Goal: Information Seeking & Learning: Check status

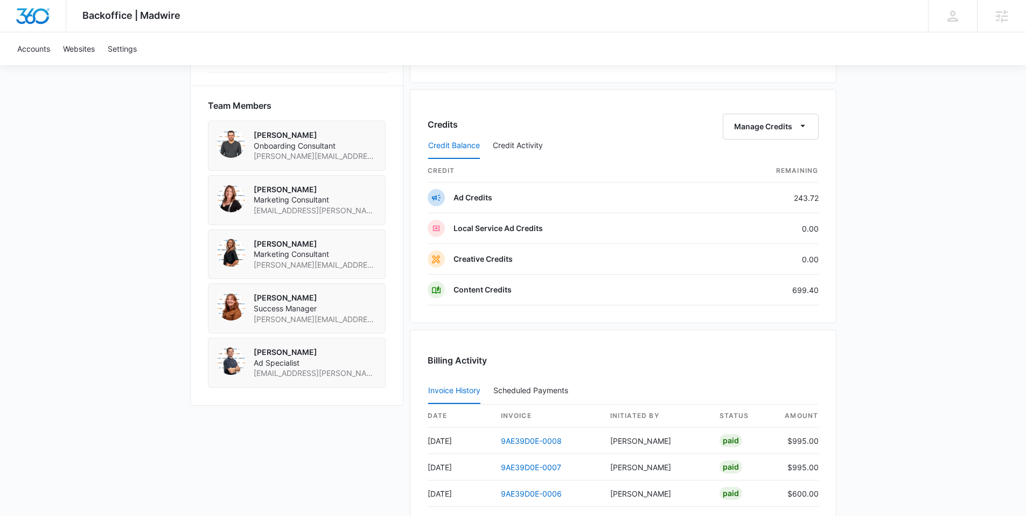
scroll to position [792, 0]
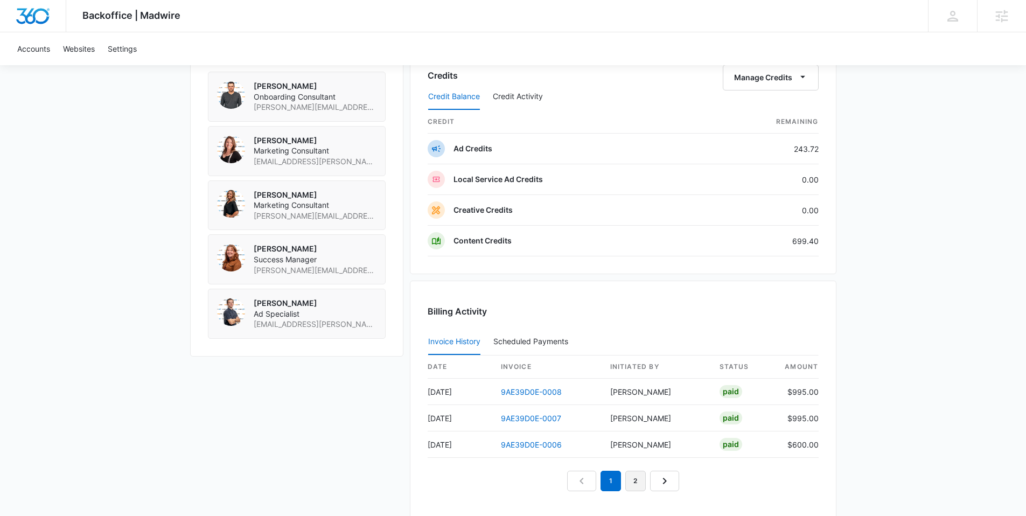
click at [641, 481] on link "2" at bounding box center [635, 481] width 20 height 20
click at [655, 479] on link "3" at bounding box center [648, 481] width 20 height 20
click at [617, 454] on link "2" at bounding box center [623, 454] width 20 height 20
click at [595, 482] on link "1" at bounding box center [598, 481] width 20 height 20
click at [368, 446] on div "Sleepeez M325348 Details Billing Type Stripe Billing Contact Towanda Scott tow.…" at bounding box center [513, 35] width 646 height 1222
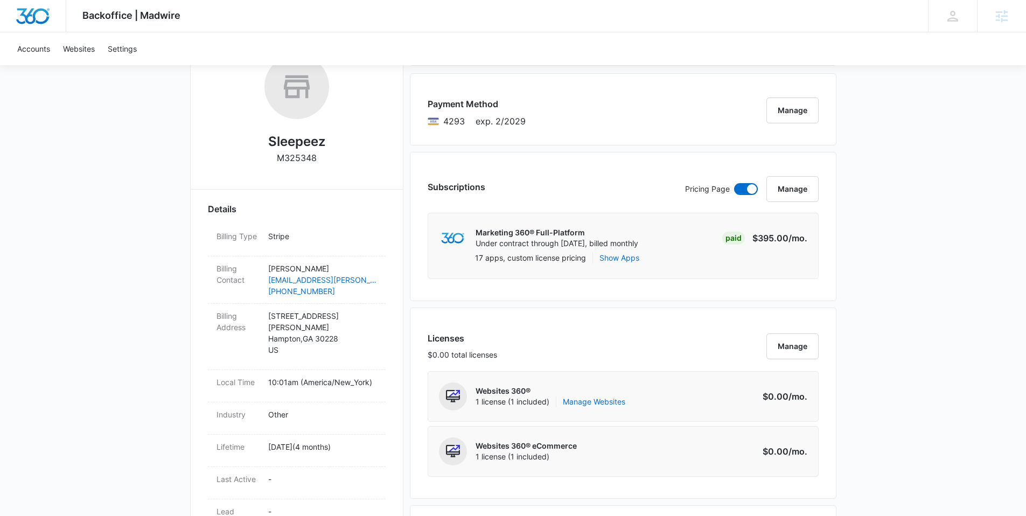
scroll to position [0, 0]
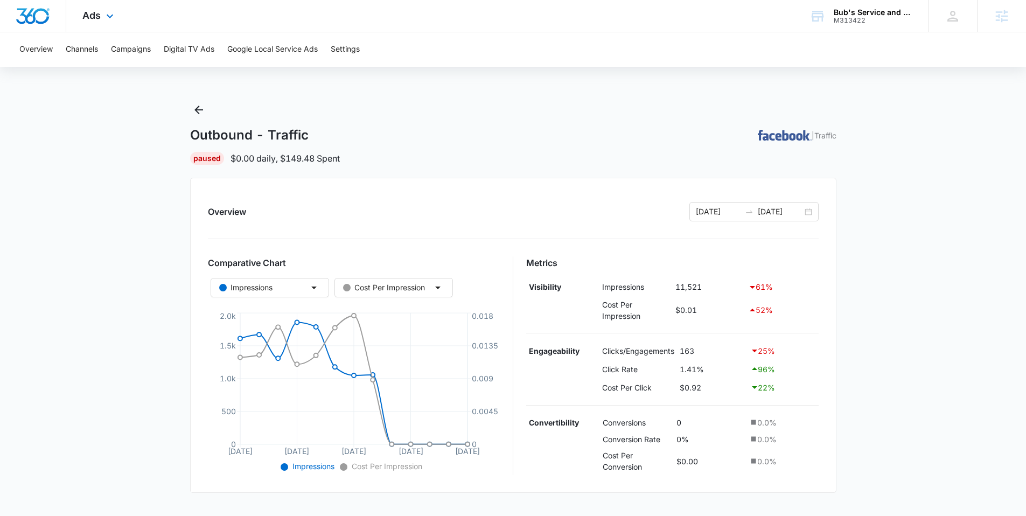
click at [118, 24] on div "Ads Apps Reputation Websites Forms CRM Email Social Payments POS Content Ads In…" at bounding box center [99, 16] width 66 height 32
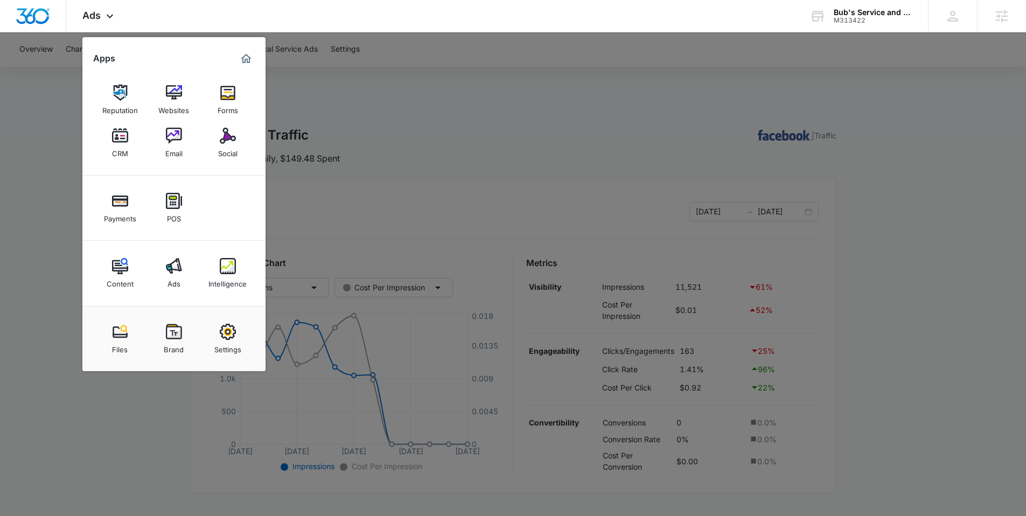
click at [380, 74] on div at bounding box center [513, 258] width 1026 height 516
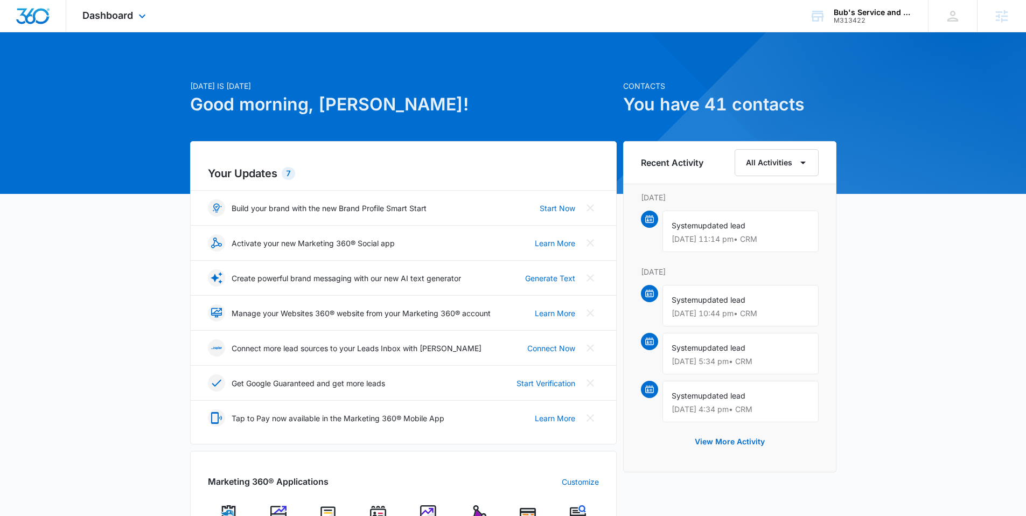
click at [145, 23] on div "Dashboard Apps Reputation Websites Forms CRM Email Social Payments POS Content …" at bounding box center [115, 16] width 99 height 32
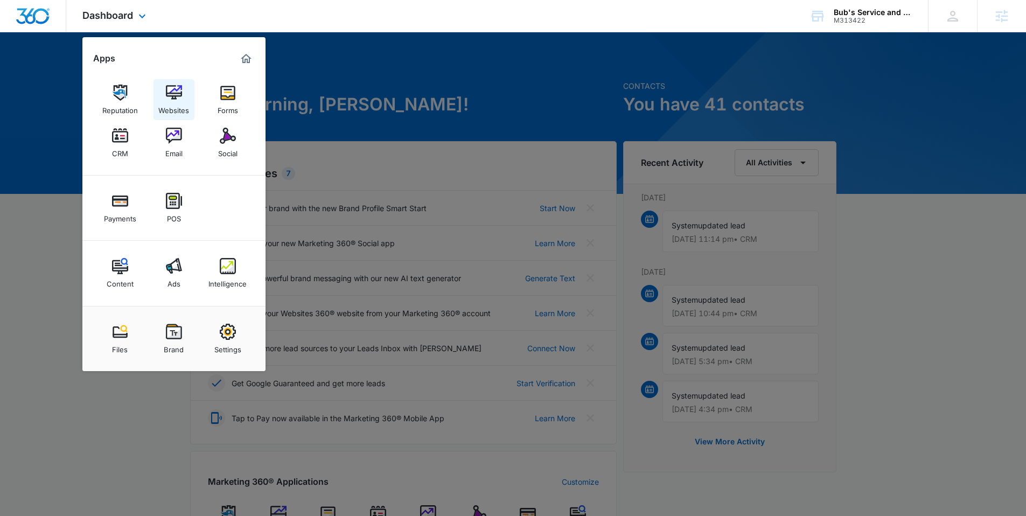
click at [177, 109] on div "Websites" at bounding box center [173, 108] width 31 height 14
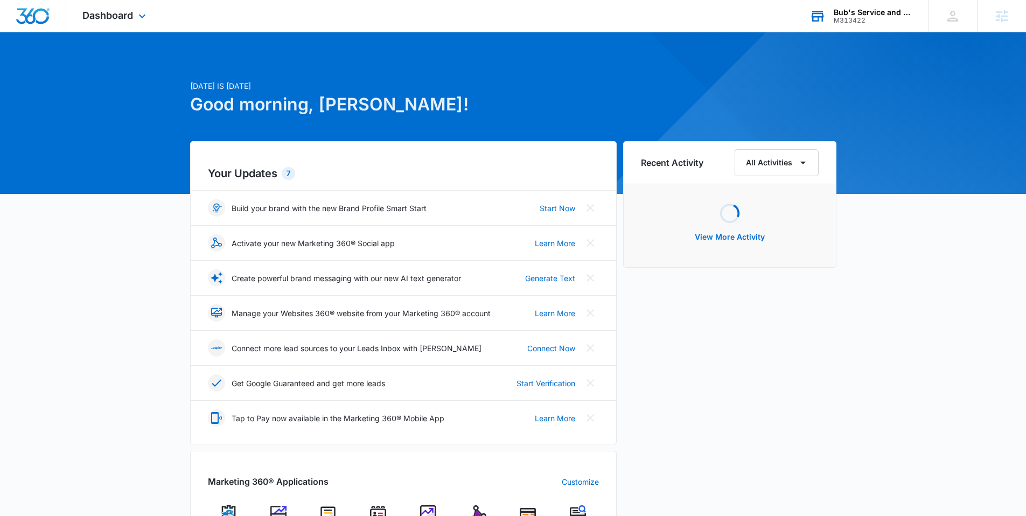
click at [864, 26] on div "Bub's Service and Solutions M313422 Your Accounts View All" at bounding box center [860, 16] width 135 height 32
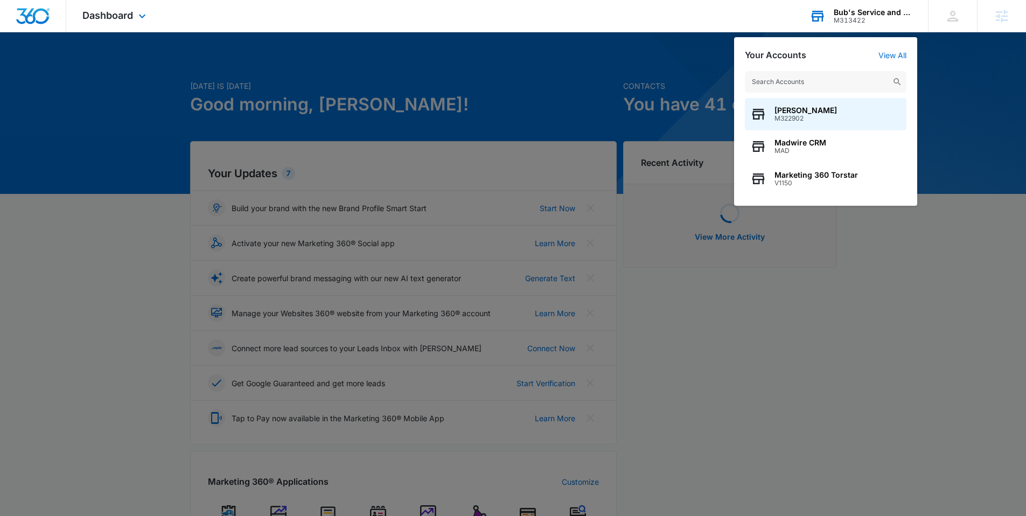
click at [782, 83] on input "text" at bounding box center [826, 82] width 162 height 22
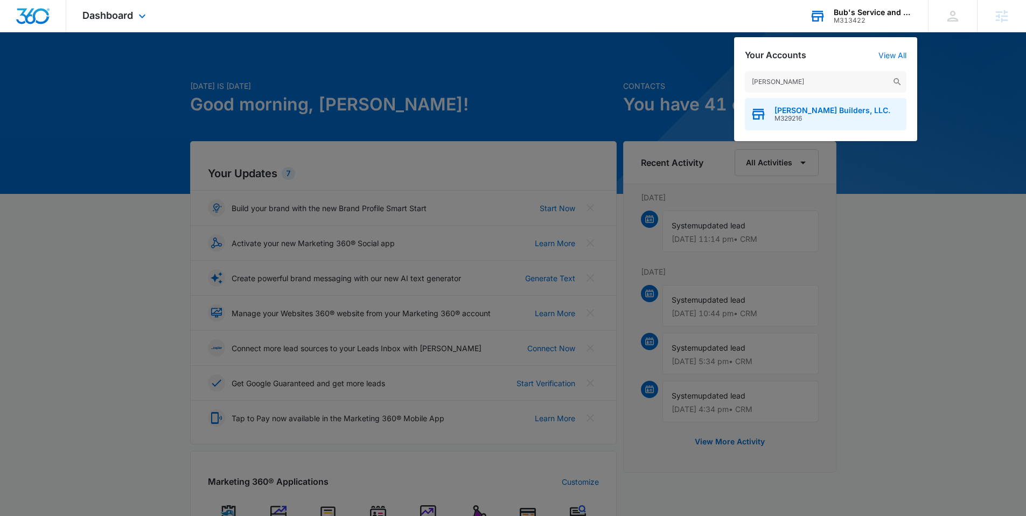
type input "blough"
click at [794, 107] on span "[PERSON_NAME] Builders, LLC." at bounding box center [832, 110] width 116 height 9
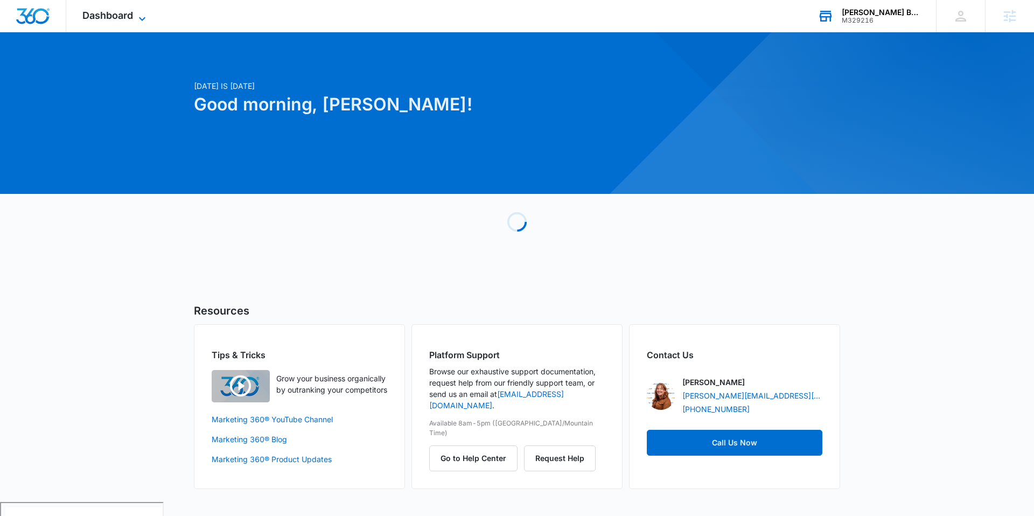
click at [129, 12] on span "Dashboard" at bounding box center [107, 15] width 51 height 11
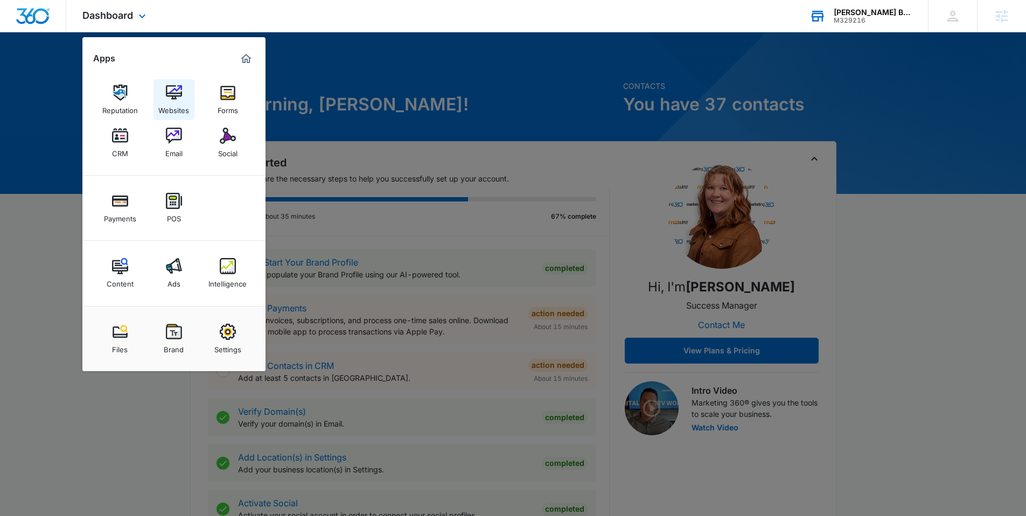
click at [180, 103] on div "Websites" at bounding box center [173, 108] width 31 height 14
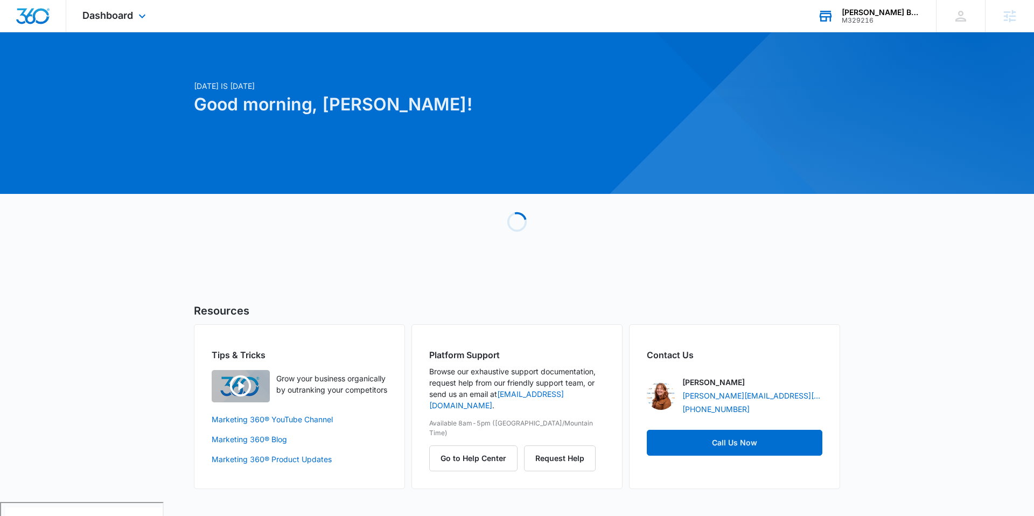
click at [871, 22] on div "M329216" at bounding box center [881, 21] width 79 height 8
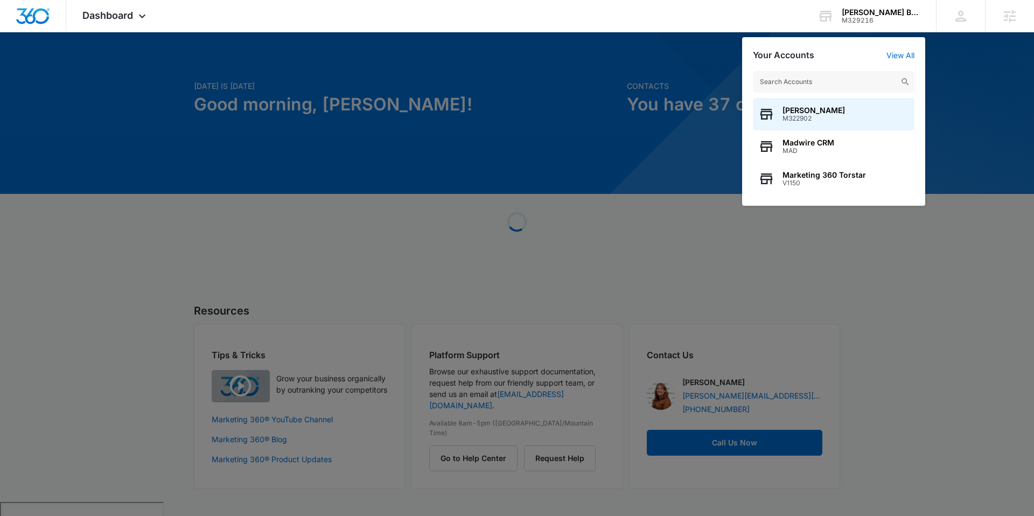
click at [712, 58] on div at bounding box center [517, 258] width 1034 height 516
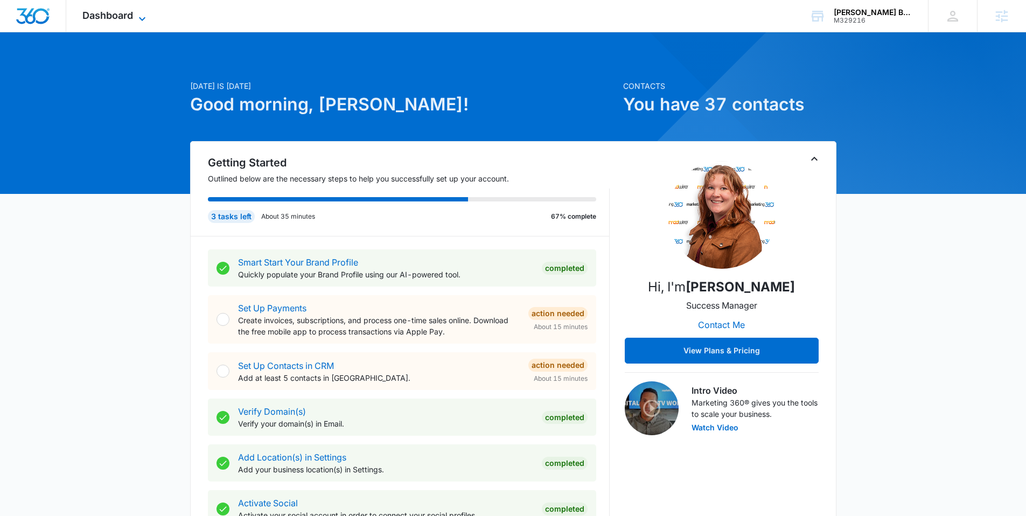
click at [87, 12] on span "Dashboard" at bounding box center [107, 15] width 51 height 11
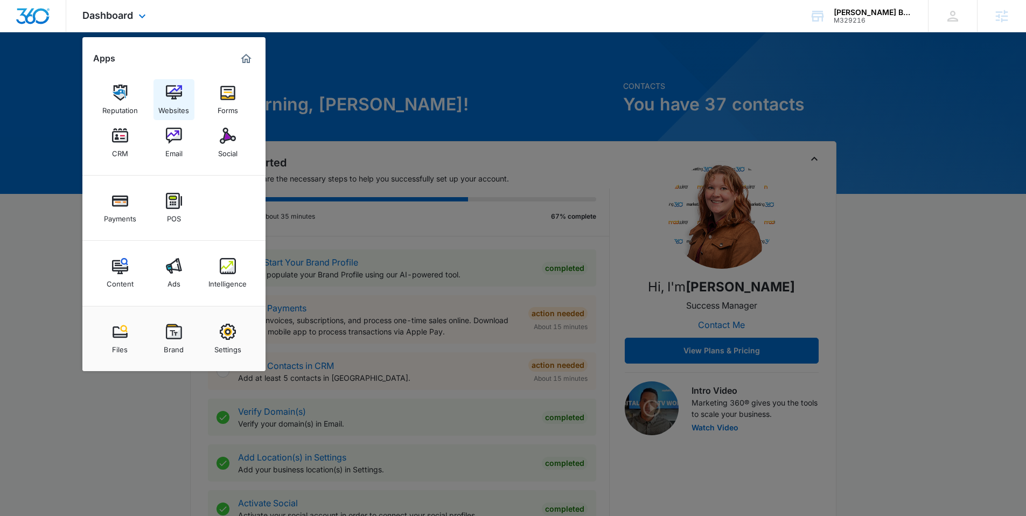
click at [179, 107] on div "Websites" at bounding box center [173, 108] width 31 height 14
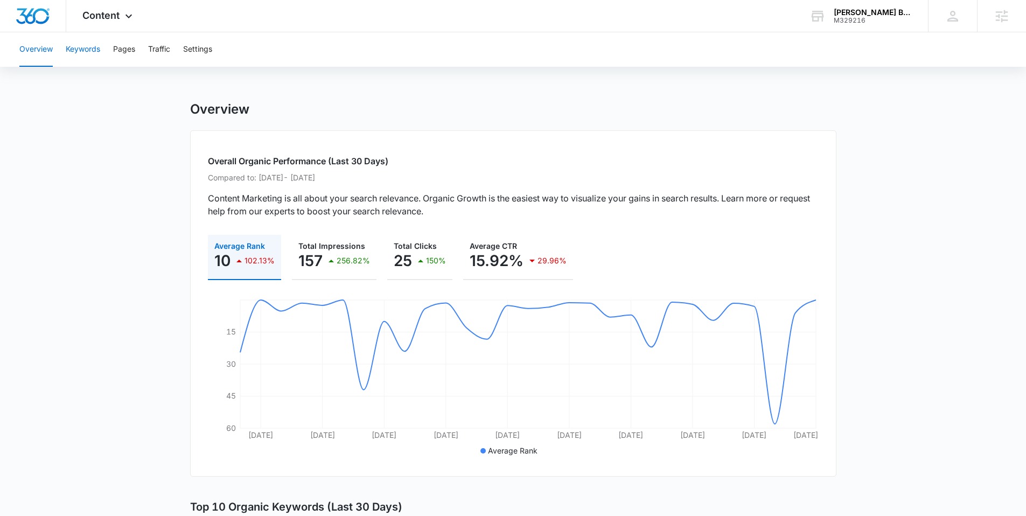
click at [82, 51] on button "Keywords" at bounding box center [83, 49] width 34 height 34
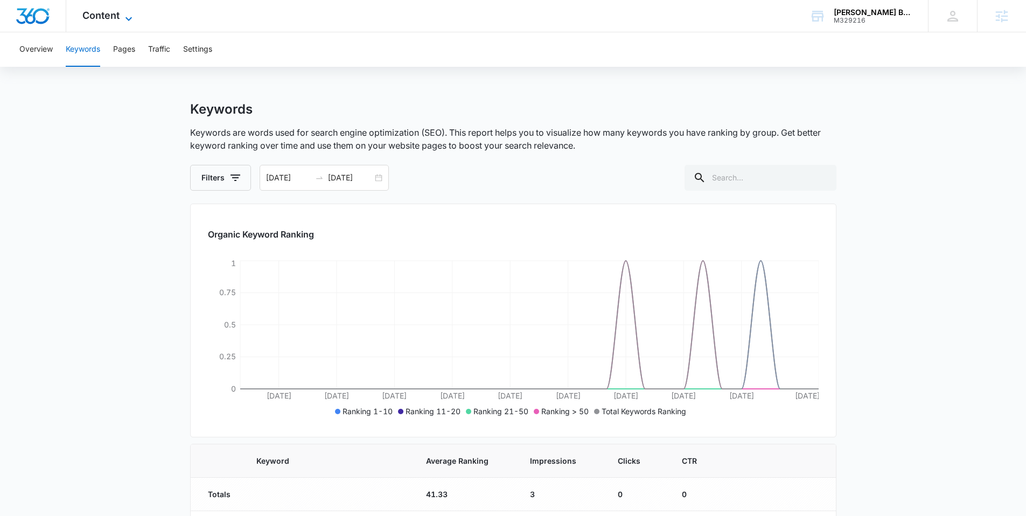
click at [112, 17] on span "Content" at bounding box center [100, 15] width 37 height 11
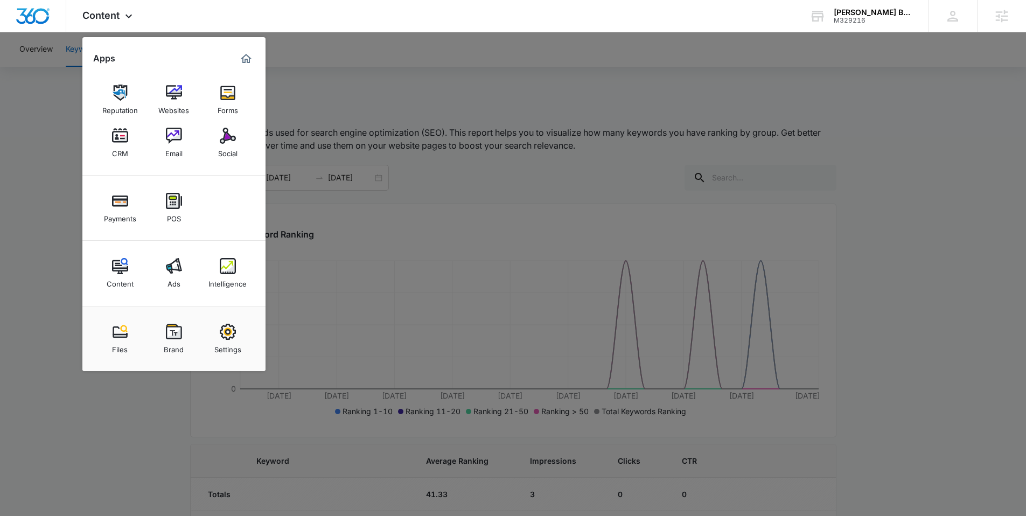
click at [109, 264] on link "Content" at bounding box center [120, 273] width 41 height 41
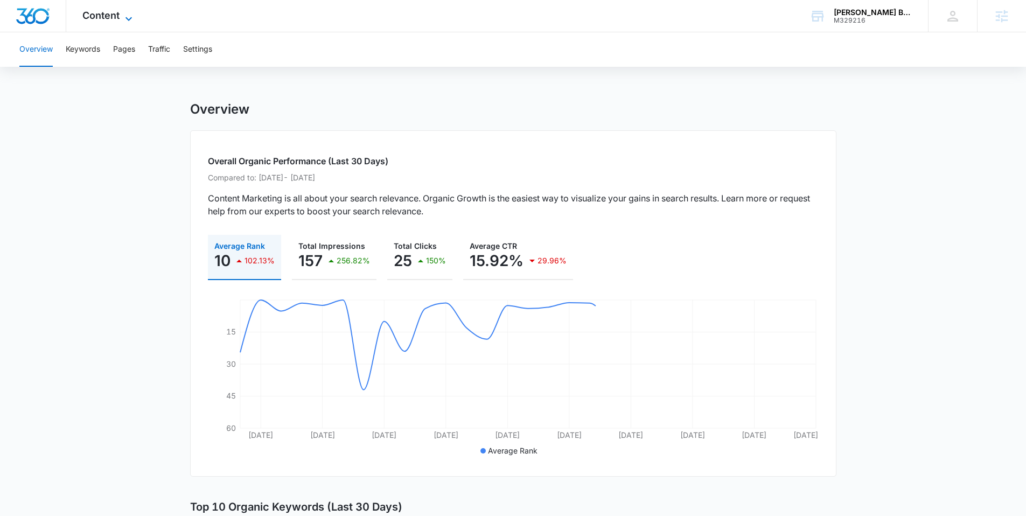
click at [99, 14] on span "Content" at bounding box center [100, 15] width 37 height 11
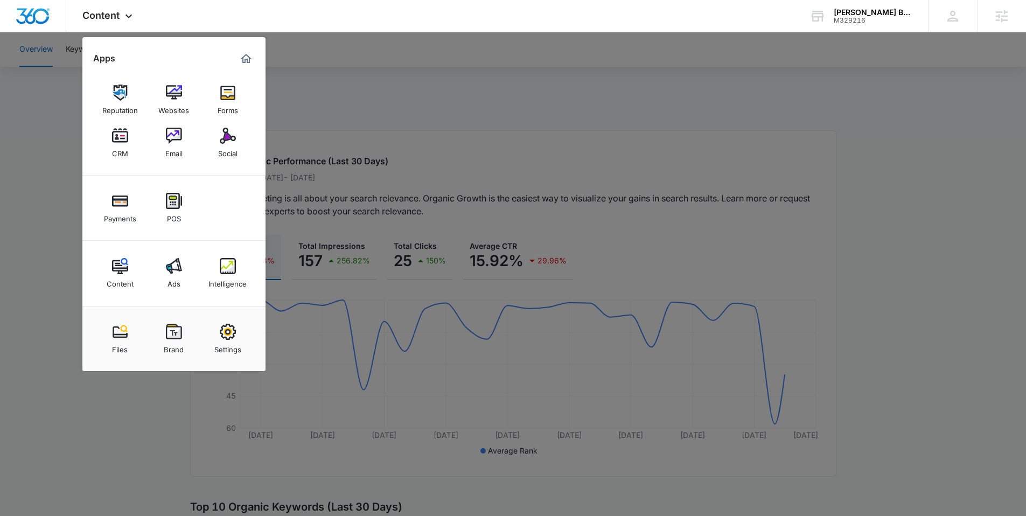
click at [234, 283] on div "Intelligence" at bounding box center [227, 281] width 38 height 14
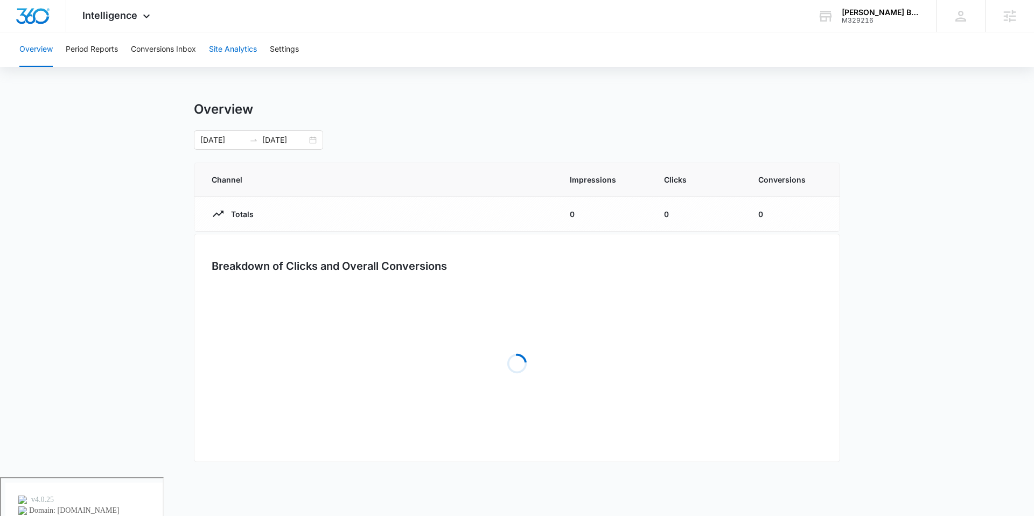
click at [224, 48] on button "Site Analytics" at bounding box center [233, 49] width 48 height 34
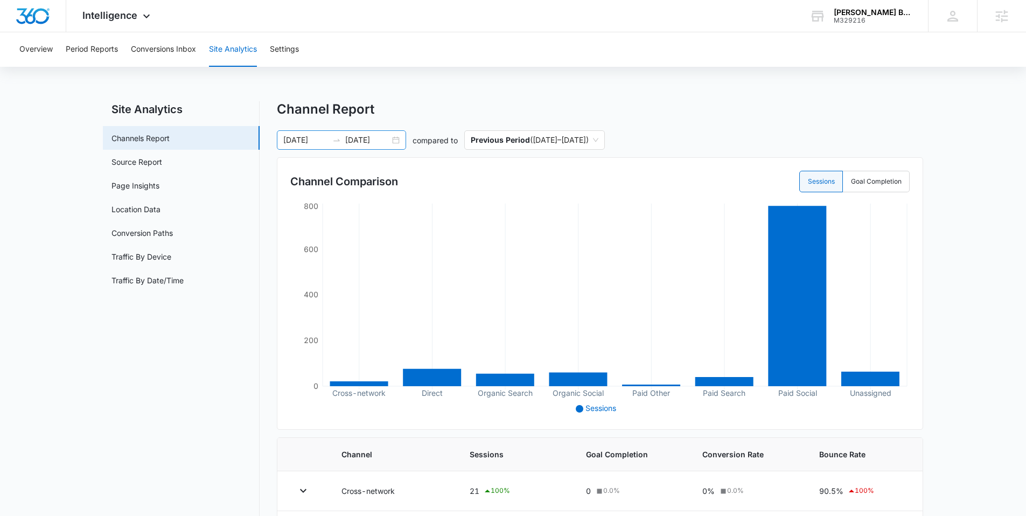
click at [397, 142] on div "07/01/2025 07/31/2025" at bounding box center [341, 139] width 129 height 19
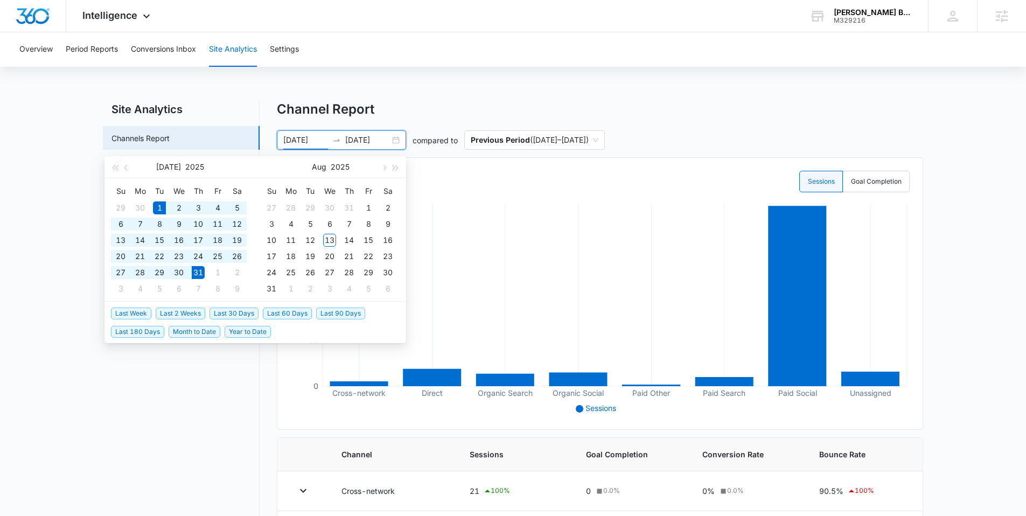
click at [392, 95] on div "Overview Period Reports Conversions Inbox Site Analytics Settings Site Analytic…" at bounding box center [513, 417] width 1026 height 771
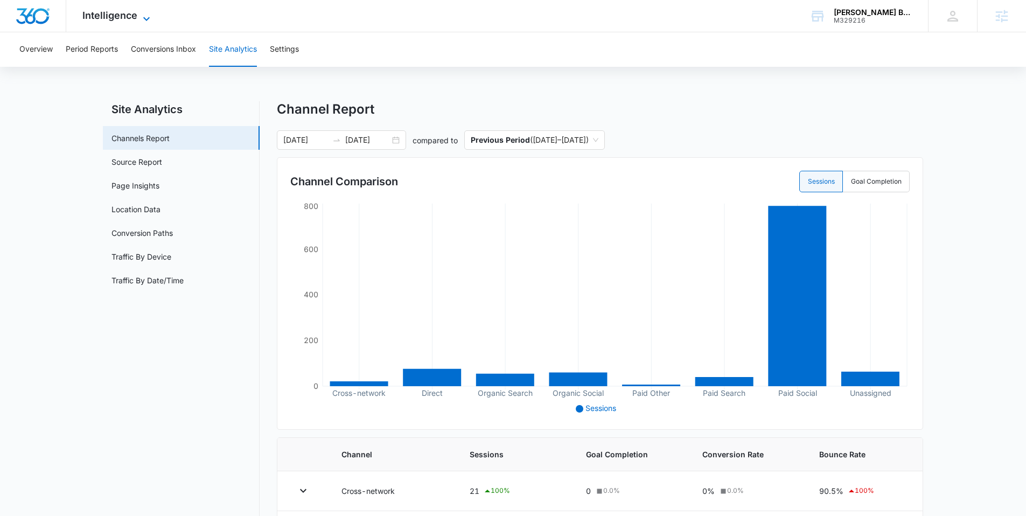
click at [110, 20] on span "Intelligence" at bounding box center [109, 15] width 55 height 11
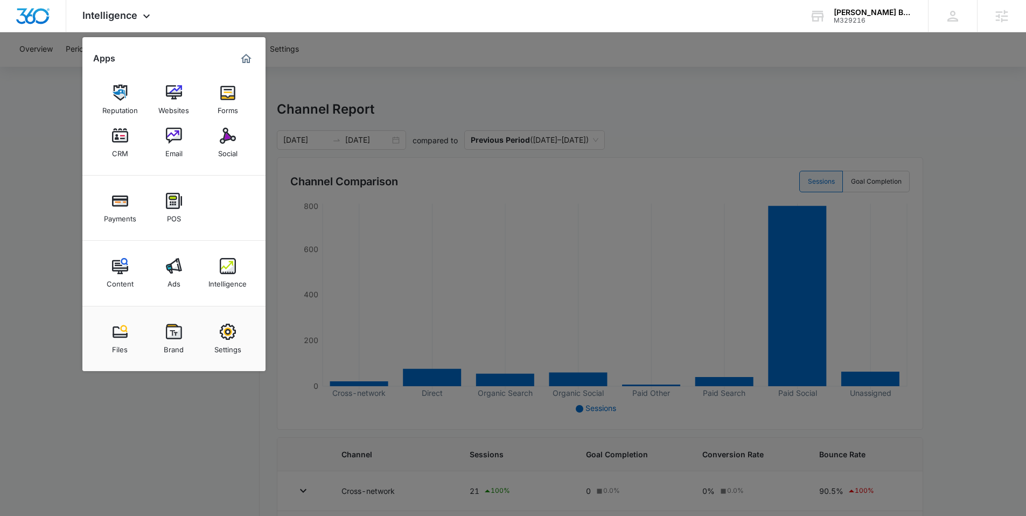
click at [238, 129] on link "Social" at bounding box center [227, 142] width 41 height 41
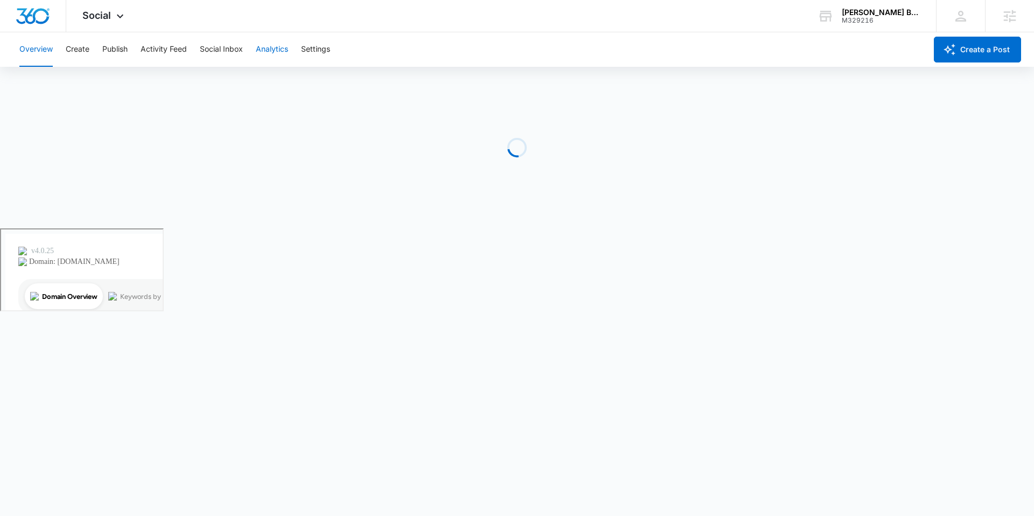
click at [264, 44] on button "Analytics" at bounding box center [272, 49] width 32 height 34
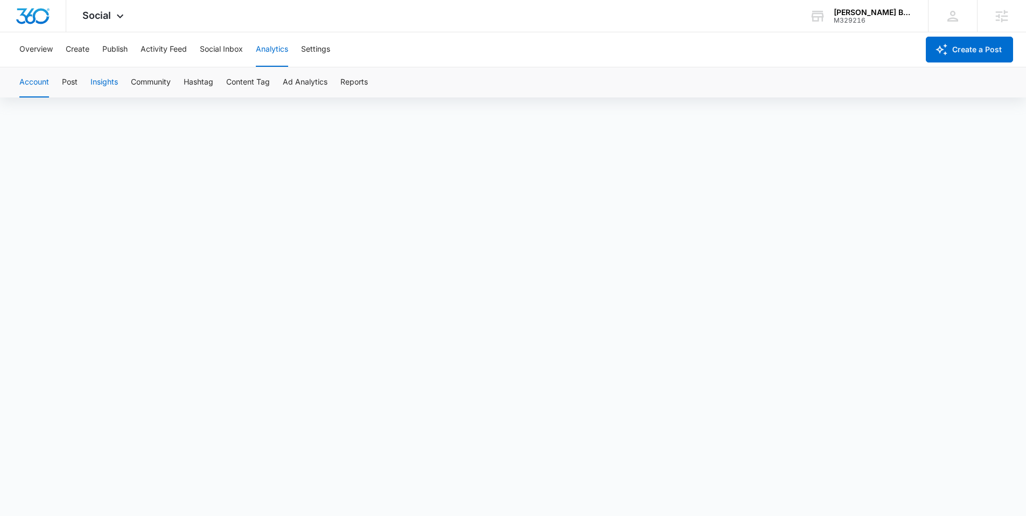
click at [118, 82] on button "Insights" at bounding box center [103, 82] width 27 height 30
click at [39, 86] on button "Account" at bounding box center [34, 82] width 30 height 30
click at [109, 19] on span "Social" at bounding box center [96, 15] width 29 height 11
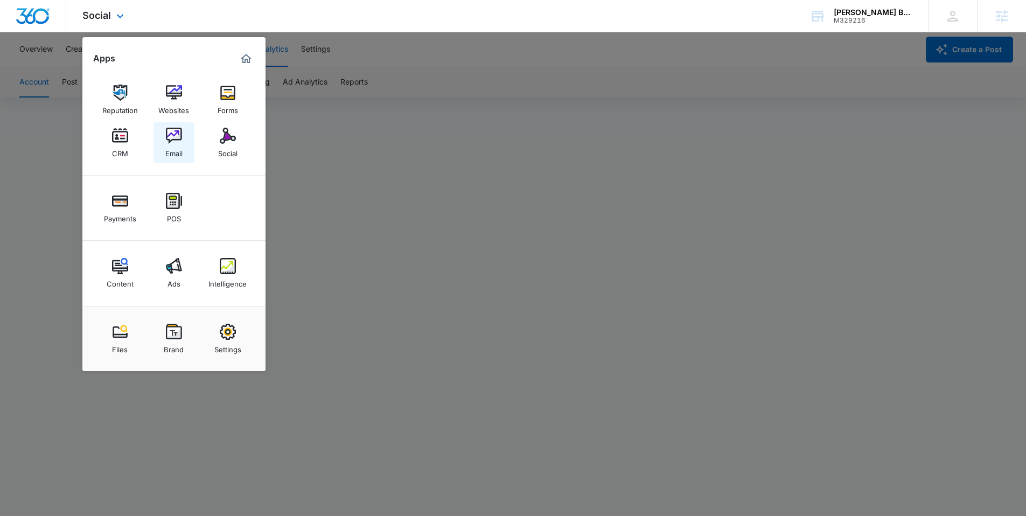
click at [178, 146] on div "Email" at bounding box center [173, 151] width 17 height 14
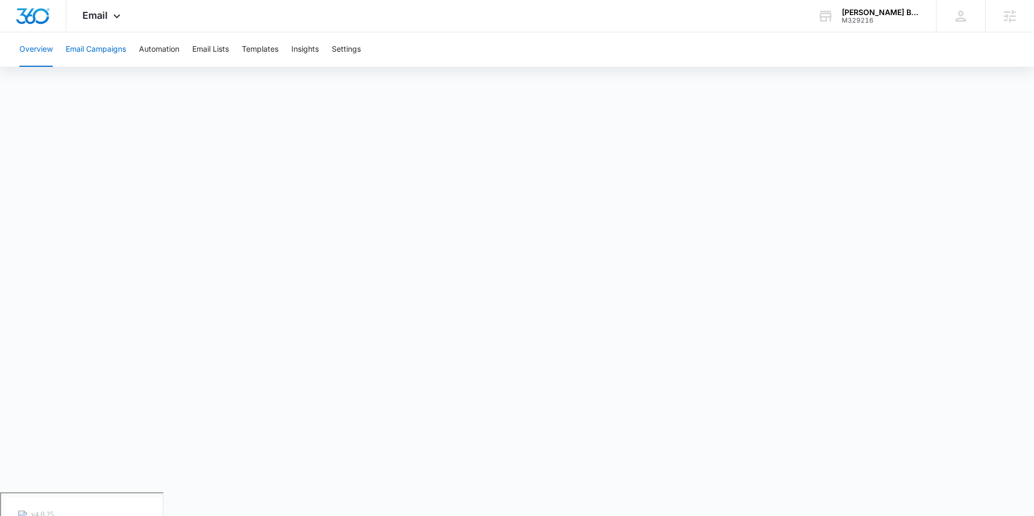
click at [72, 50] on button "Email Campaigns" at bounding box center [96, 49] width 60 height 34
click at [262, 55] on button "Templates" at bounding box center [260, 49] width 37 height 34
click at [74, 51] on button "Email Campaigns" at bounding box center [96, 49] width 60 height 34
click at [315, 52] on button "Insights" at bounding box center [304, 49] width 27 height 34
click at [104, 16] on span "Email" at bounding box center [94, 15] width 25 height 11
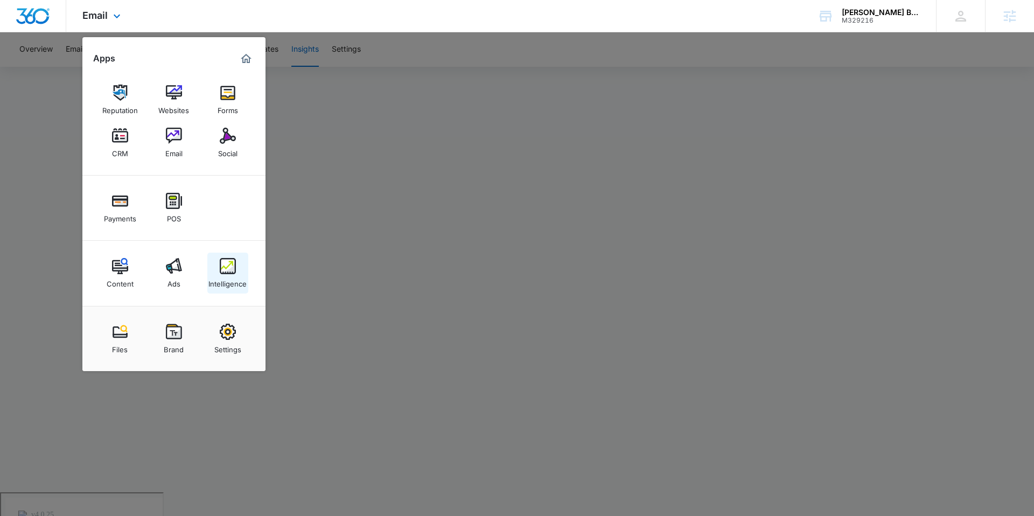
click at [212, 261] on link "Intelligence" at bounding box center [227, 273] width 41 height 41
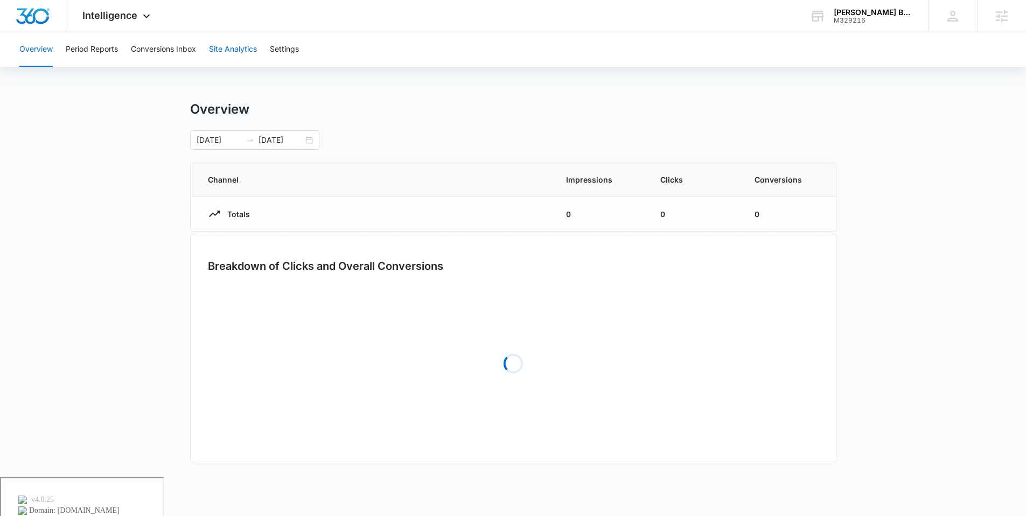
click at [211, 53] on button "Site Analytics" at bounding box center [233, 49] width 48 height 34
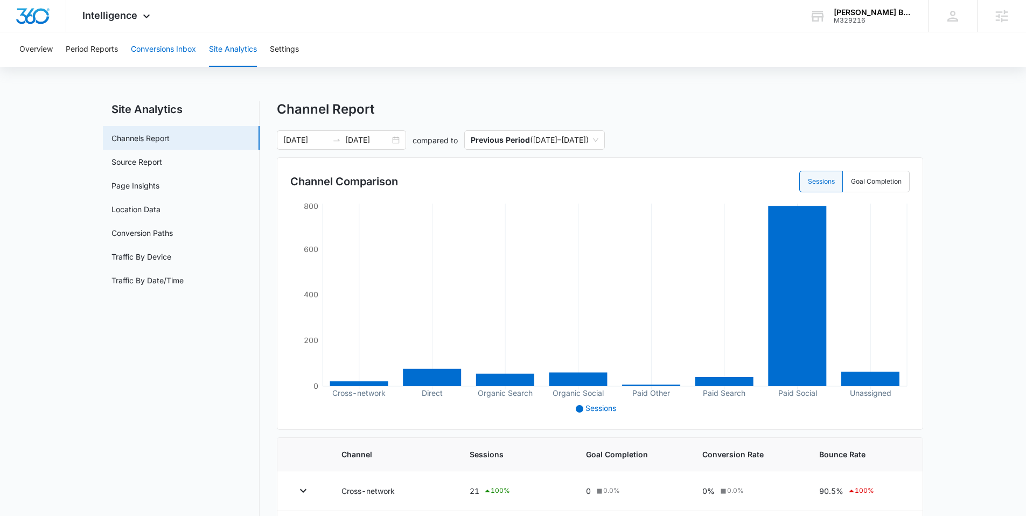
click at [169, 47] on button "Conversions Inbox" at bounding box center [163, 49] width 65 height 34
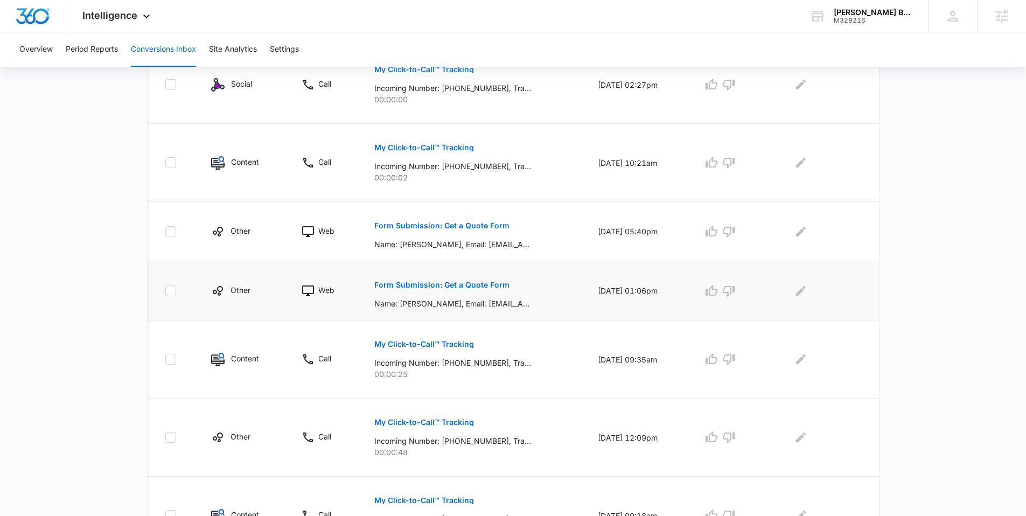
scroll to position [319, 0]
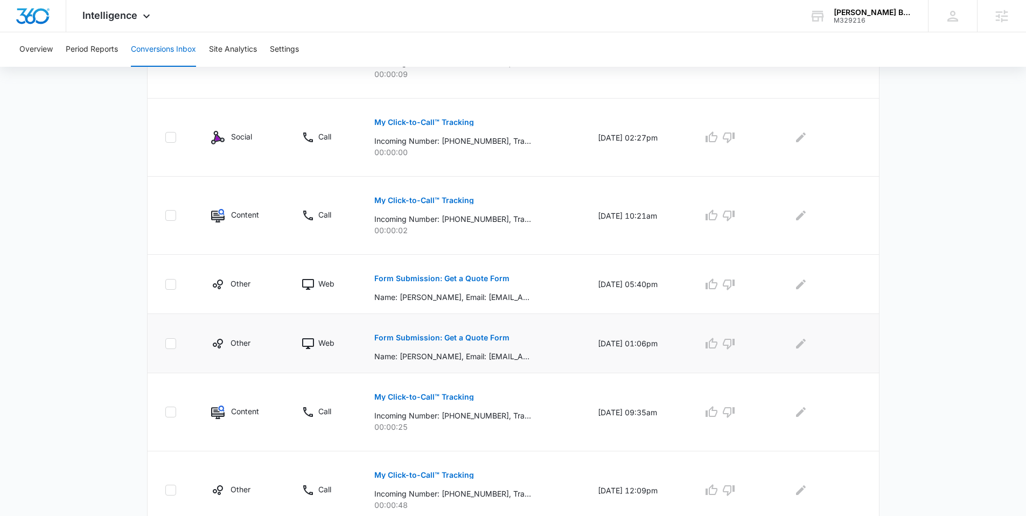
click at [429, 341] on p "Form Submission: Get a Quote Form" at bounding box center [441, 338] width 135 height 8
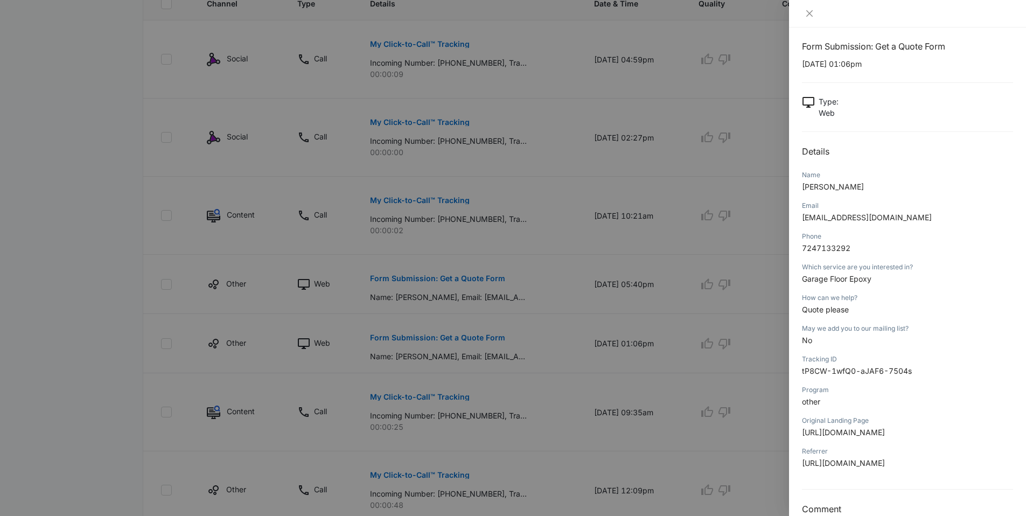
scroll to position [0, 0]
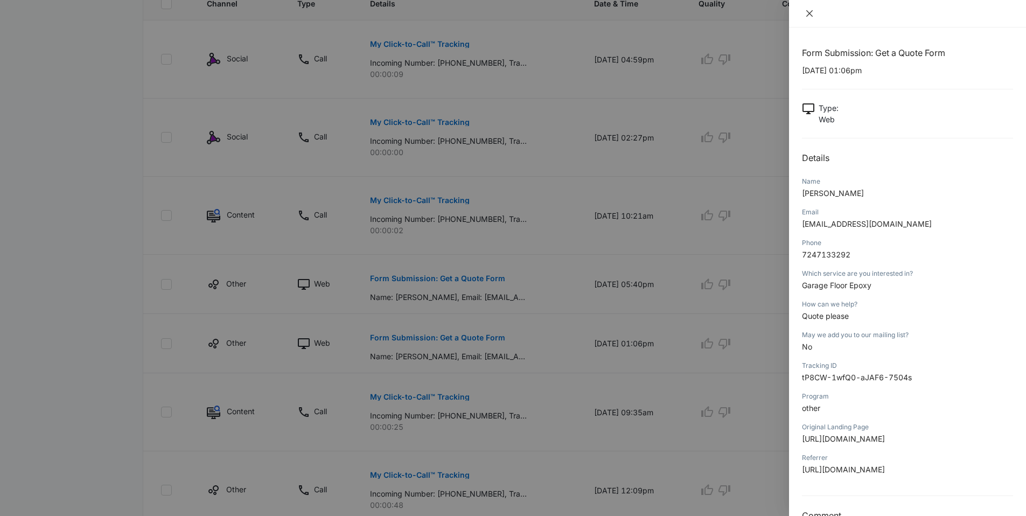
click at [807, 15] on icon "close" at bounding box center [809, 13] width 9 height 9
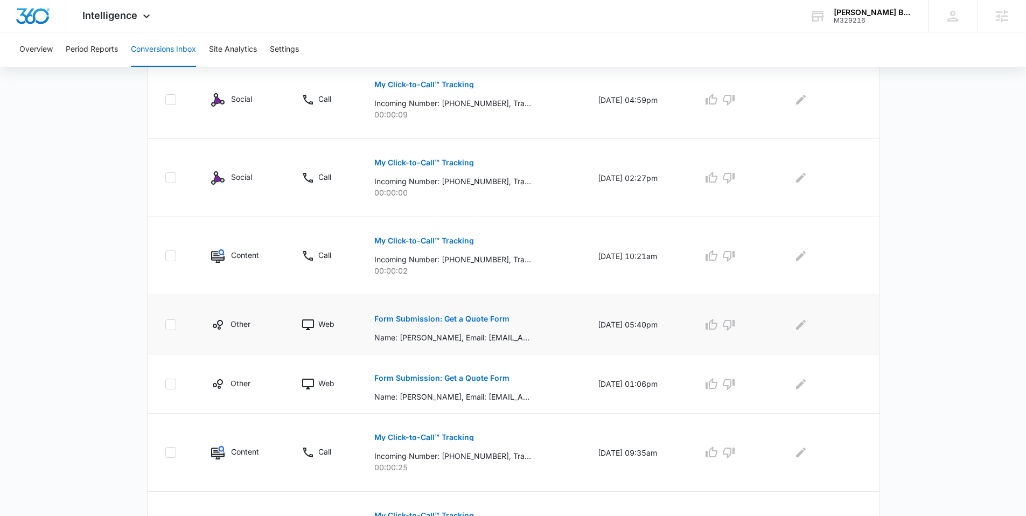
scroll to position [277, 0]
click at [486, 323] on p "Form Submission: Get a Quote Form" at bounding box center [441, 320] width 135 height 8
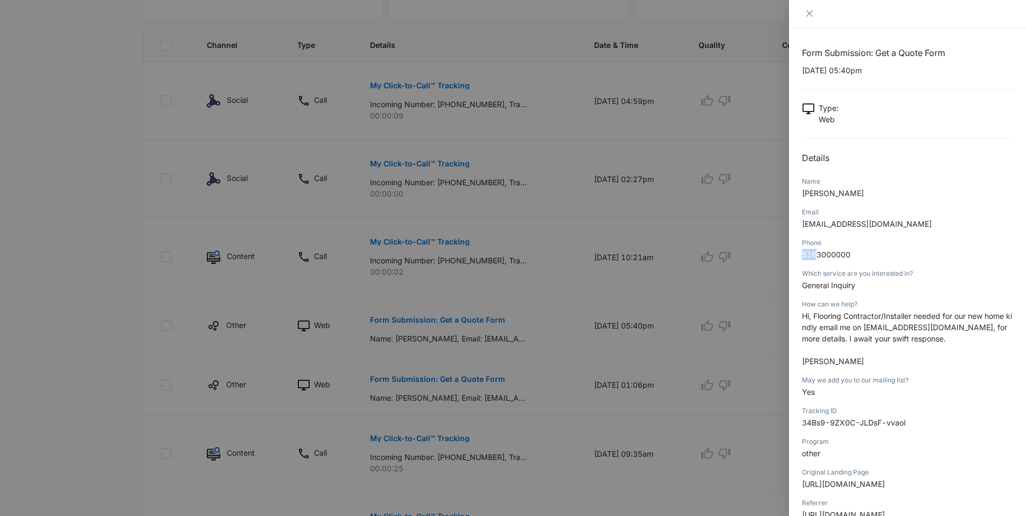
drag, startPoint x: 818, startPoint y: 254, endPoint x: 800, endPoint y: 258, distance: 18.3
click at [800, 258] on div "Form Submission: Get a Quote Form 08/07/2025 at 05:40pm Type : Web Details Name…" at bounding box center [907, 271] width 237 height 488
copy span "516"
click at [810, 16] on icon "close" at bounding box center [809, 13] width 9 height 9
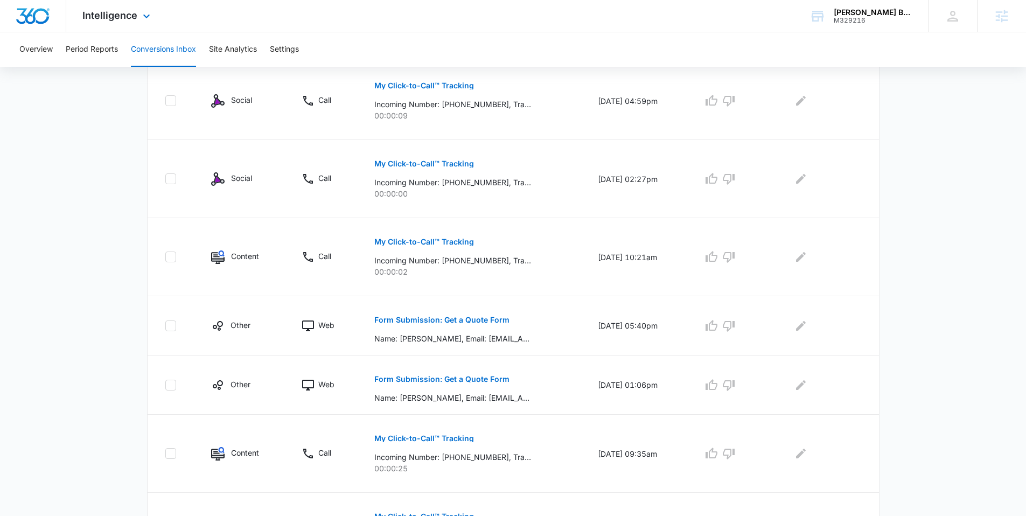
click at [137, 18] on div "Intelligence Apps Reputation Websites Forms CRM Email Social Payments POS Conte…" at bounding box center [117, 16] width 103 height 32
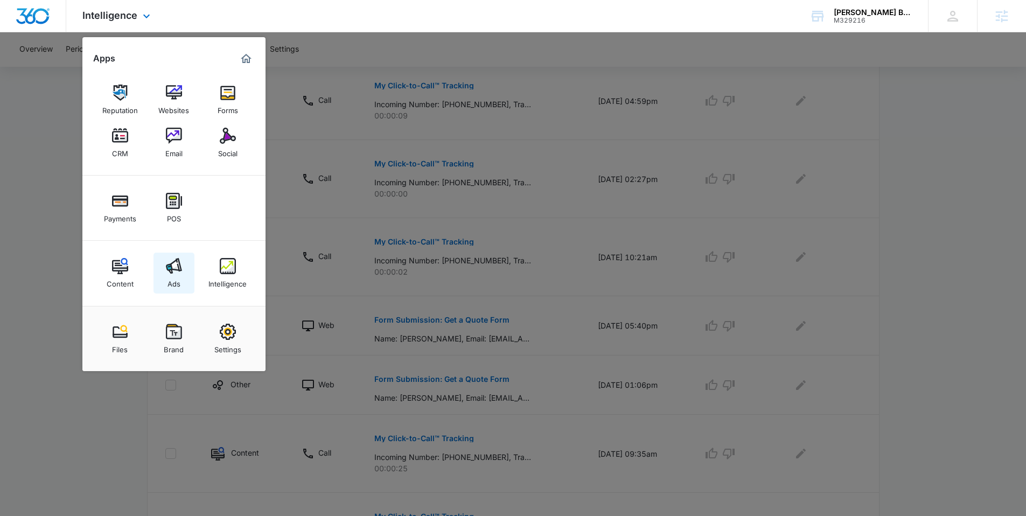
click at [169, 264] on img at bounding box center [174, 266] width 16 height 16
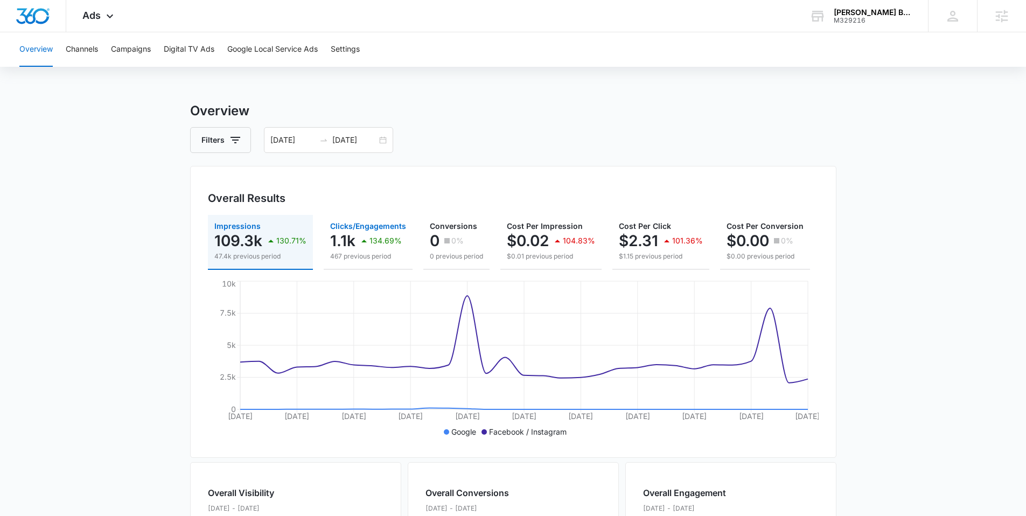
drag, startPoint x: 328, startPoint y: 222, endPoint x: 383, endPoint y: 254, distance: 63.7
click at [383, 254] on button "Clicks/Engagements 1.1k 134.69% 467 previous period" at bounding box center [368, 242] width 89 height 55
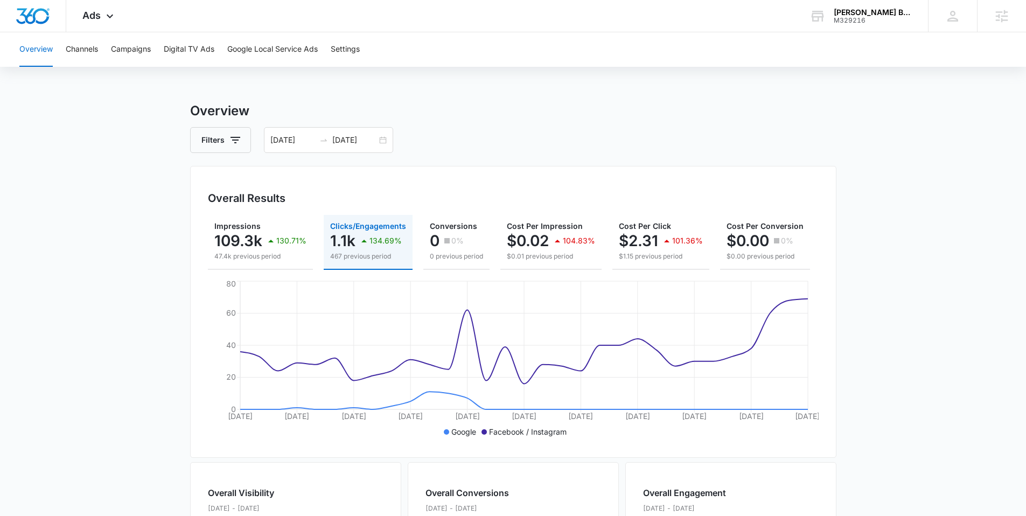
click at [511, 189] on div "Overall Results Impressions 109.3k 130.71% 47.4k previous period Clicks/Engagem…" at bounding box center [513, 312] width 646 height 292
click at [481, 176] on div "Overall Results Impressions 109.3k 130.71% 47.4k previous period Clicks/Engagem…" at bounding box center [513, 312] width 646 height 292
click at [463, 187] on div "Overall Results Impressions 109.3k 130.71% 47.4k previous period Clicks/Engagem…" at bounding box center [513, 312] width 646 height 292
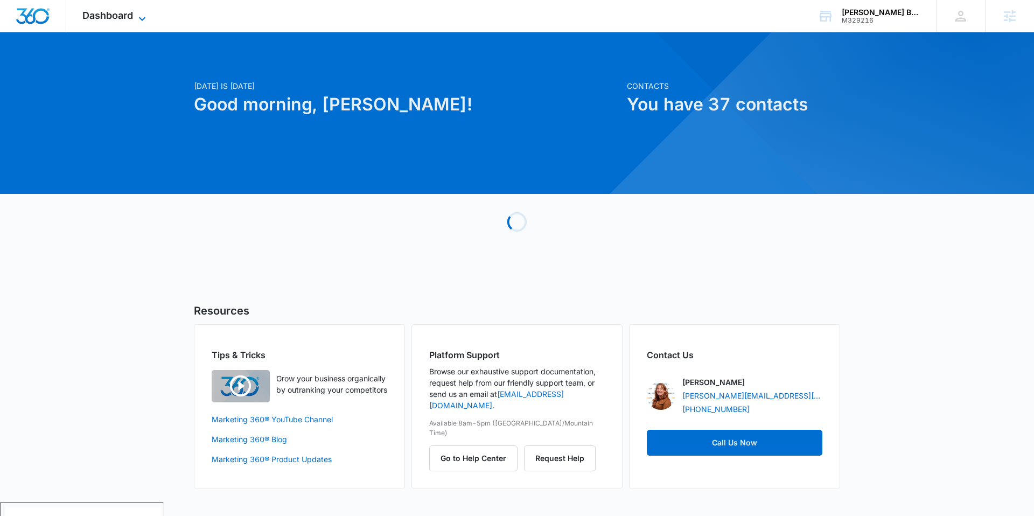
click at [103, 15] on span "Dashboard" at bounding box center [107, 15] width 51 height 11
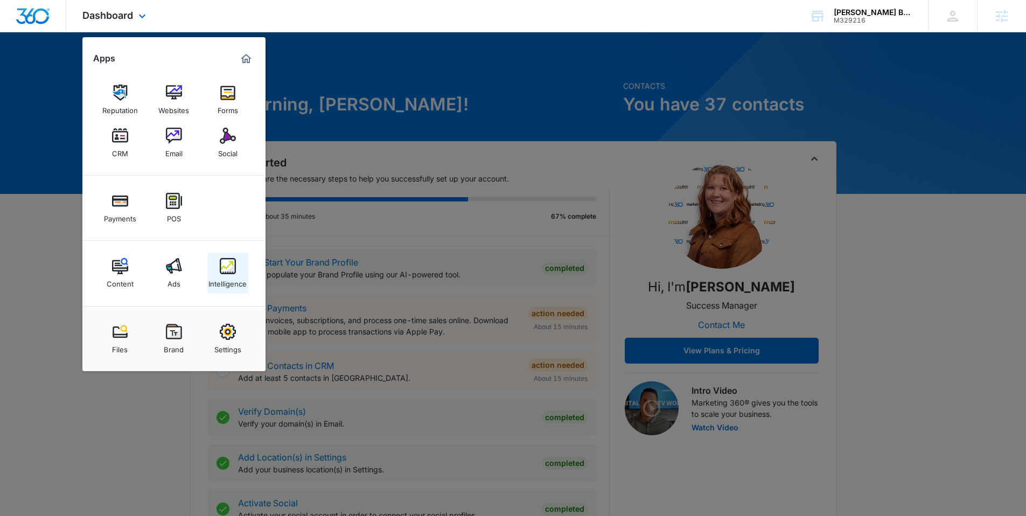
click at [222, 281] on div "Intelligence" at bounding box center [227, 281] width 38 height 14
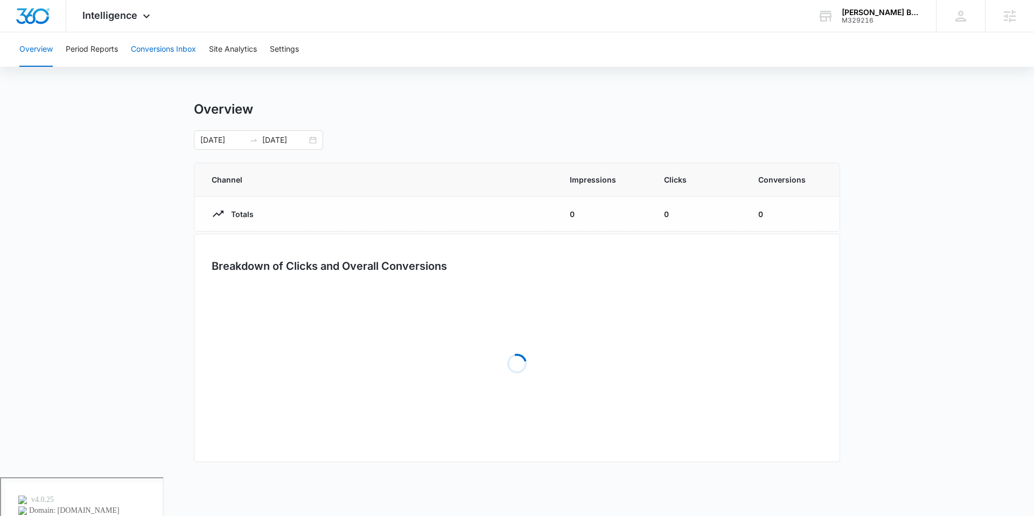
click at [141, 44] on button "Conversions Inbox" at bounding box center [163, 49] width 65 height 34
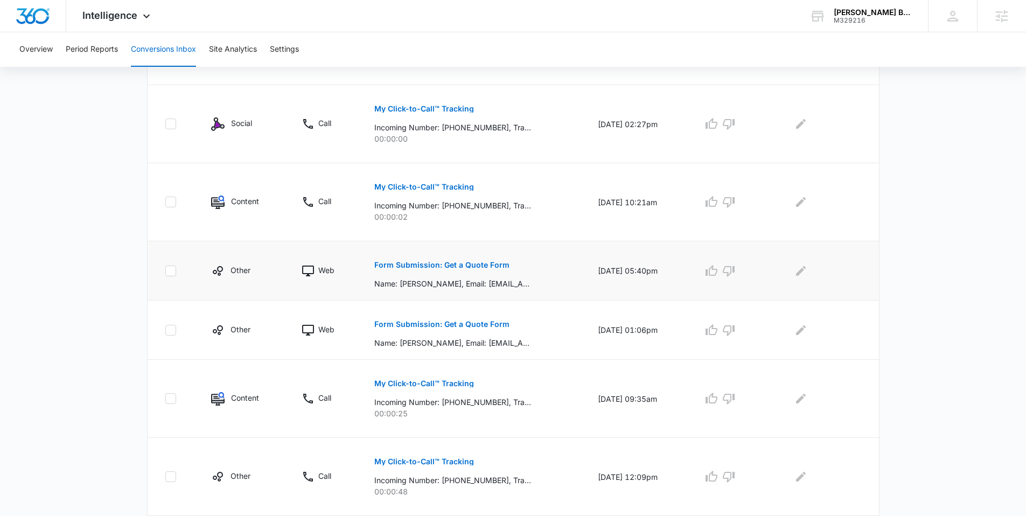
scroll to position [343, 0]
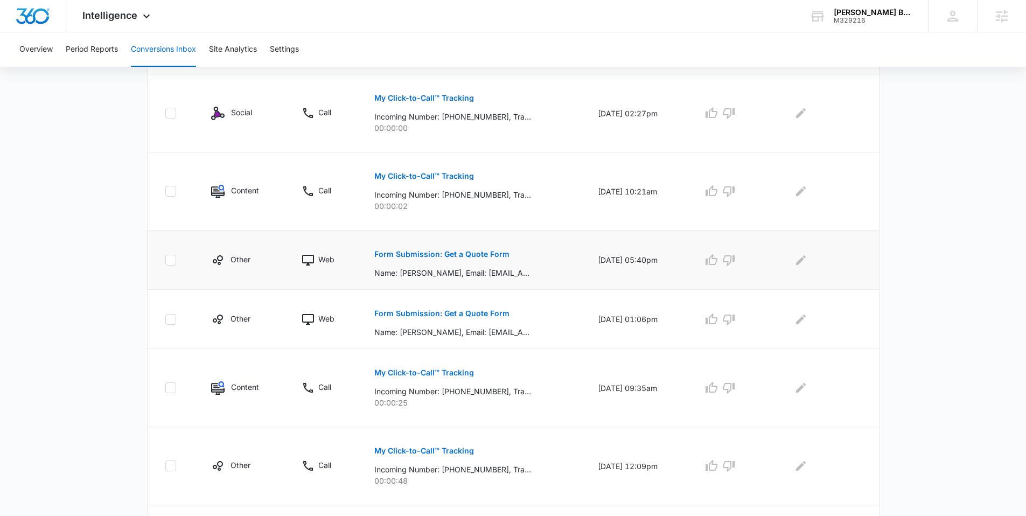
click at [425, 257] on p "Form Submission: Get a Quote Form" at bounding box center [441, 254] width 135 height 8
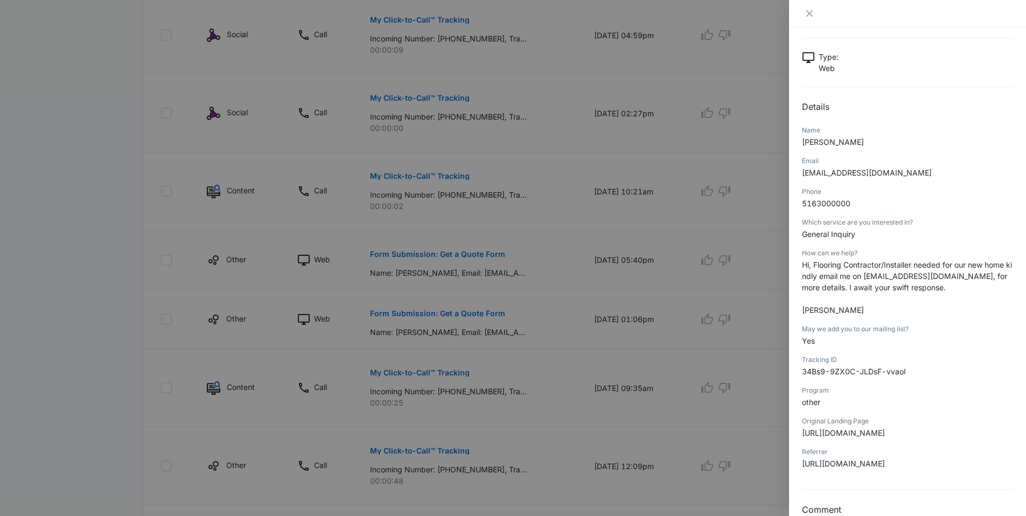
scroll to position [72, 0]
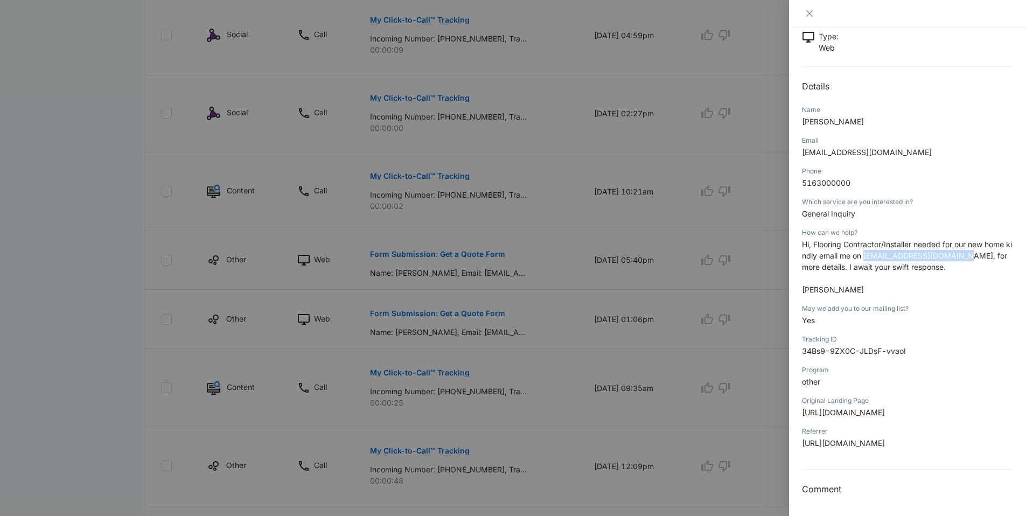
drag, startPoint x: 977, startPoint y: 257, endPoint x: 892, endPoint y: 264, distance: 85.4
click at [878, 261] on p "Hi, Flooring Contractor/Installer needed for our new home kindly email me on [E…" at bounding box center [907, 267] width 211 height 57
click at [919, 269] on span "Hi, Flooring Contractor/Installer needed for our new home kindly email me on [E…" at bounding box center [907, 256] width 210 height 32
click at [932, 268] on span "Hi, Flooring Contractor/Installer needed for our new home kindly email me on [E…" at bounding box center [907, 256] width 210 height 32
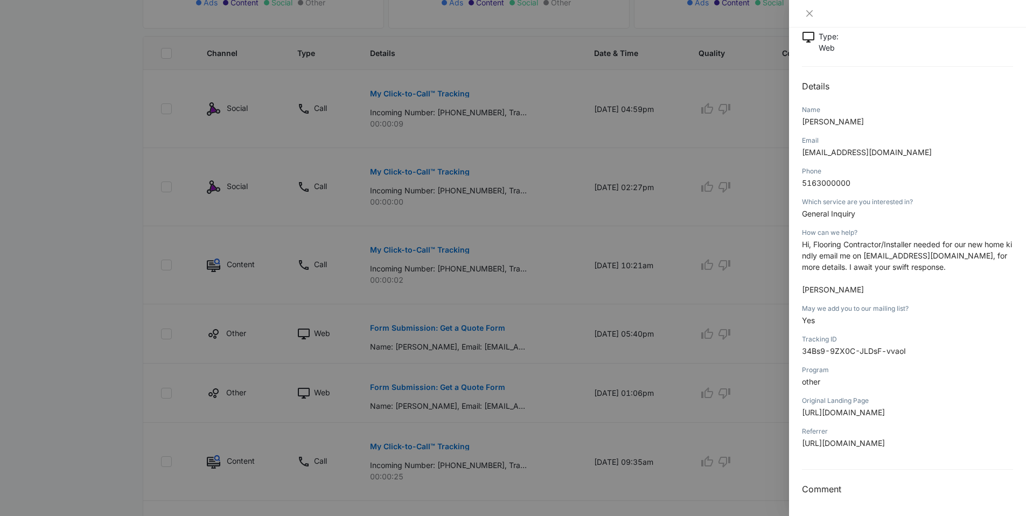
scroll to position [267, 0]
drag, startPoint x: 950, startPoint y: 265, endPoint x: 811, endPoint y: 249, distance: 140.3
click at [811, 249] on p "Hi, Flooring Contractor/Installer needed for our new home kindly email me on [E…" at bounding box center [907, 267] width 211 height 57
click at [820, 249] on p "Hi, Flooring Contractor/Installer needed for our new home kindly email me on [E…" at bounding box center [907, 267] width 211 height 57
